Goal: Check status: Check status

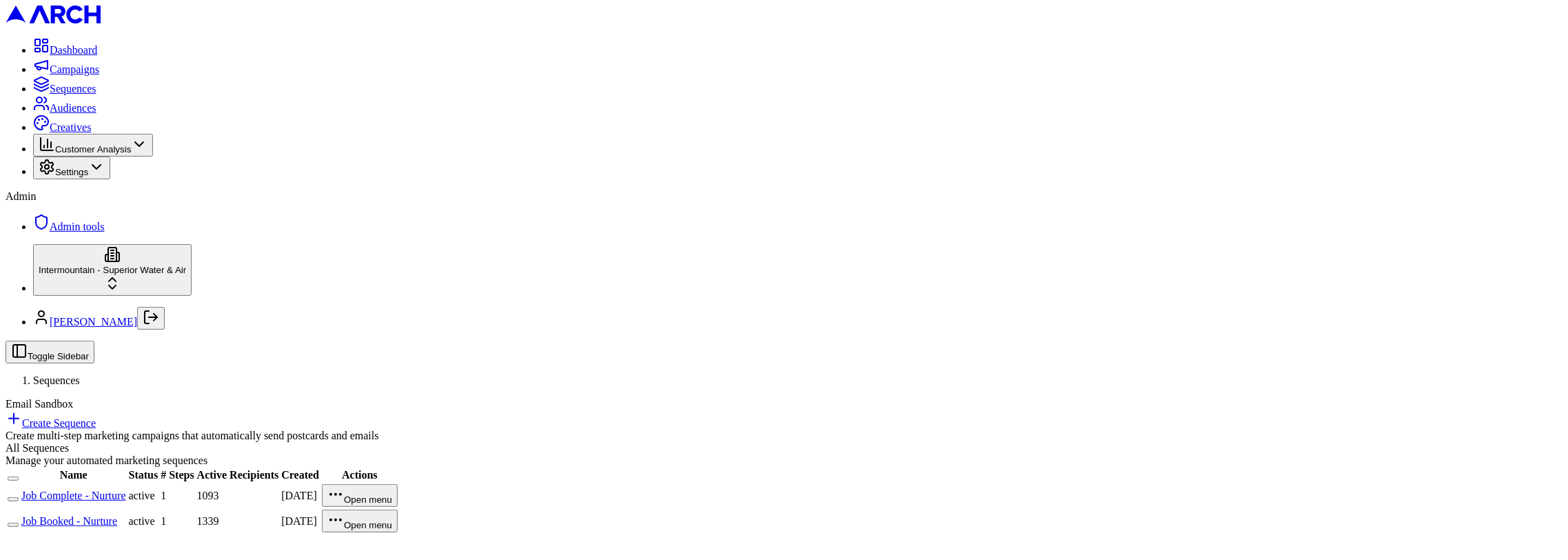
click at [126, 490] on link "Job Complete - Nurture" at bounding box center [74, 496] width 105 height 12
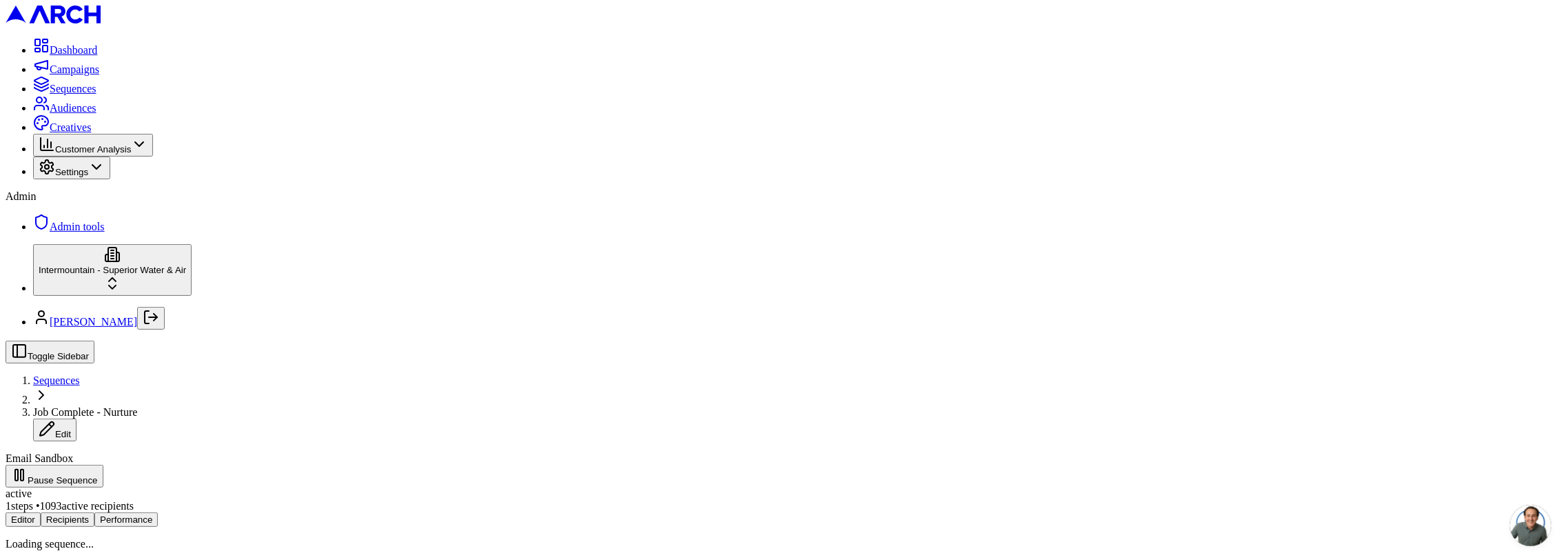
click at [158, 512] on button "Performance" at bounding box center [126, 519] width 63 height 14
